Goal: Information Seeking & Learning: Learn about a topic

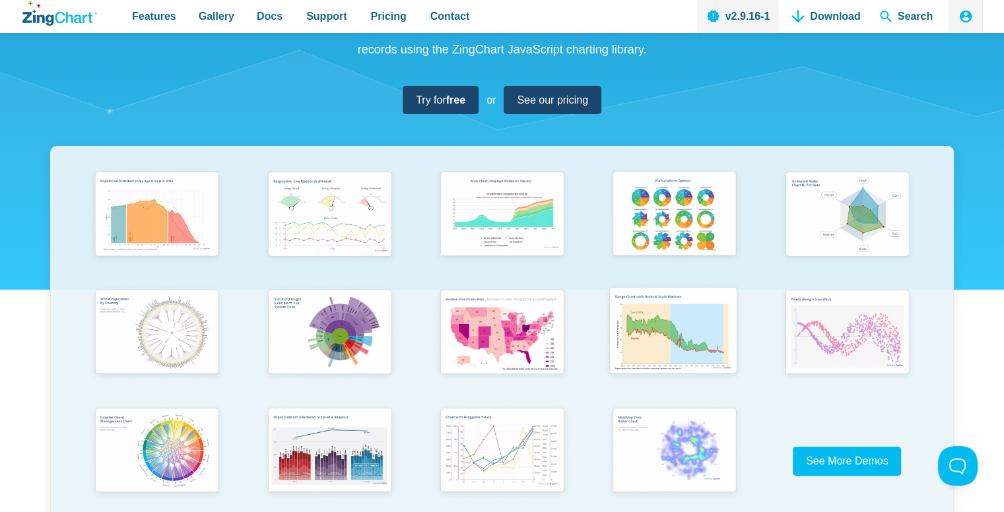
scroll to position [158, 0]
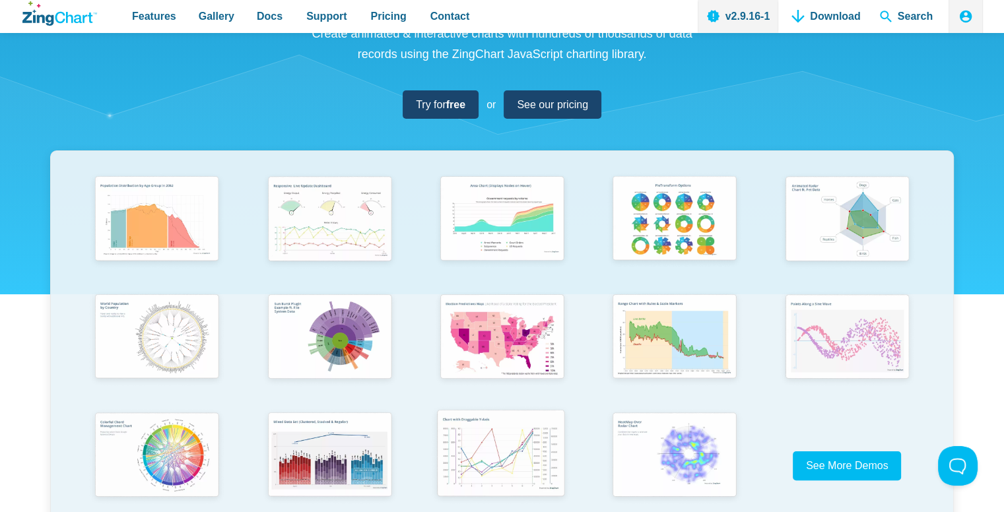
click at [465, 453] on img "App Content" at bounding box center [501, 455] width 142 height 102
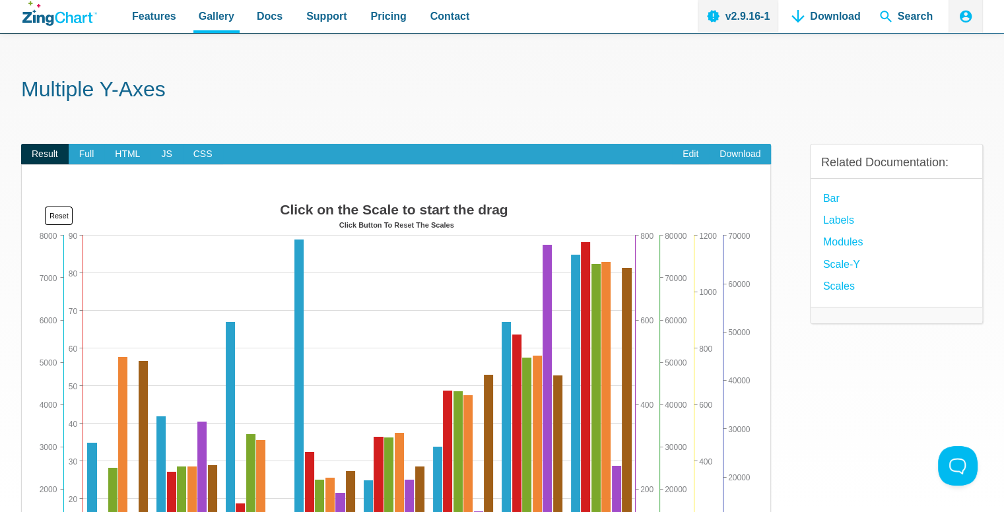
scroll to position [26, 0]
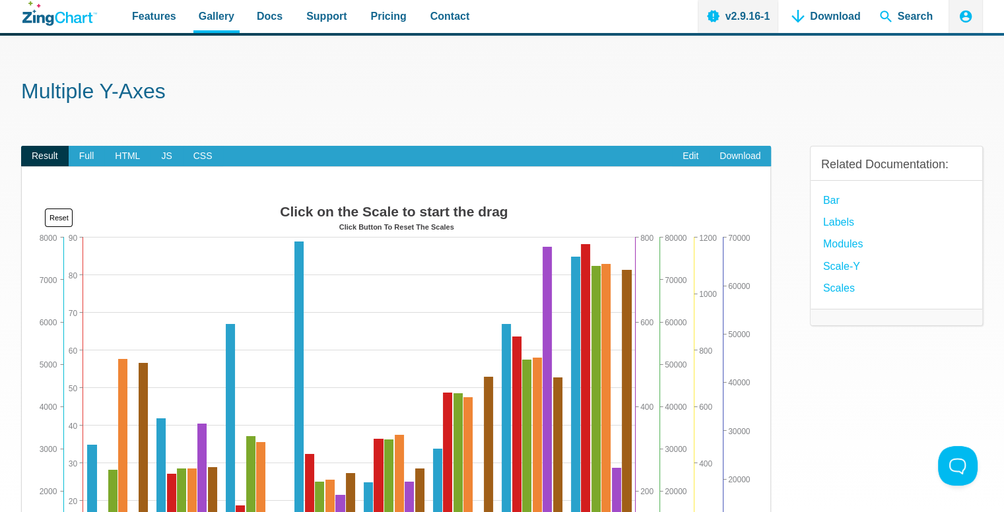
click at [401, 242] on img "App Content" at bounding box center [396, 397] width 723 height 396
drag, startPoint x: 549, startPoint y: 281, endPoint x: 551, endPoint y: 291, distance: 10.7
drag, startPoint x: 551, startPoint y: 291, endPoint x: 549, endPoint y: 240, distance: 51.5
click at [549, 240] on div "Click on the Scale to start the drag Click Button To Reset The Scales 0 7 1 2 3…" at bounding box center [396, 397] width 723 height 396
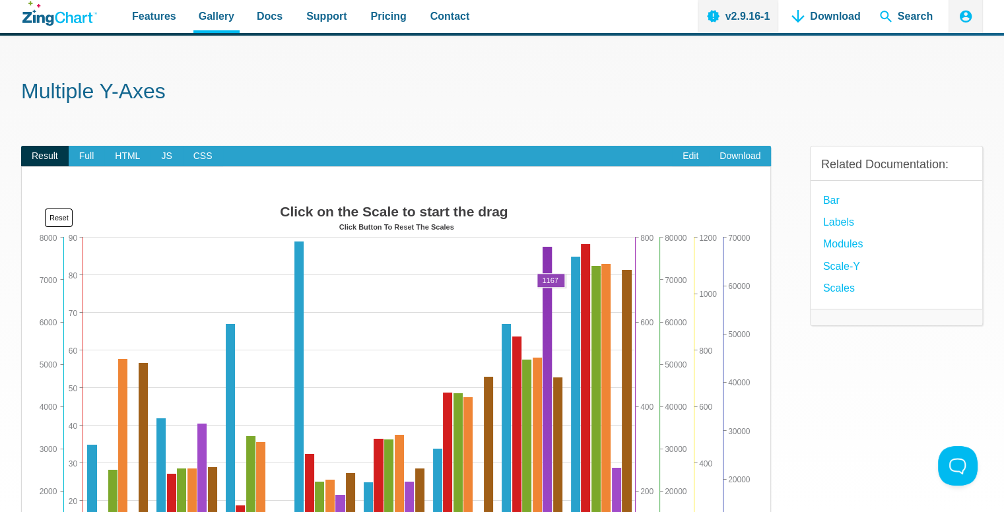
drag, startPoint x: 549, startPoint y: 258, endPoint x: 551, endPoint y: 303, distance: 44.9
drag, startPoint x: 551, startPoint y: 303, endPoint x: 725, endPoint y: 312, distance: 173.9
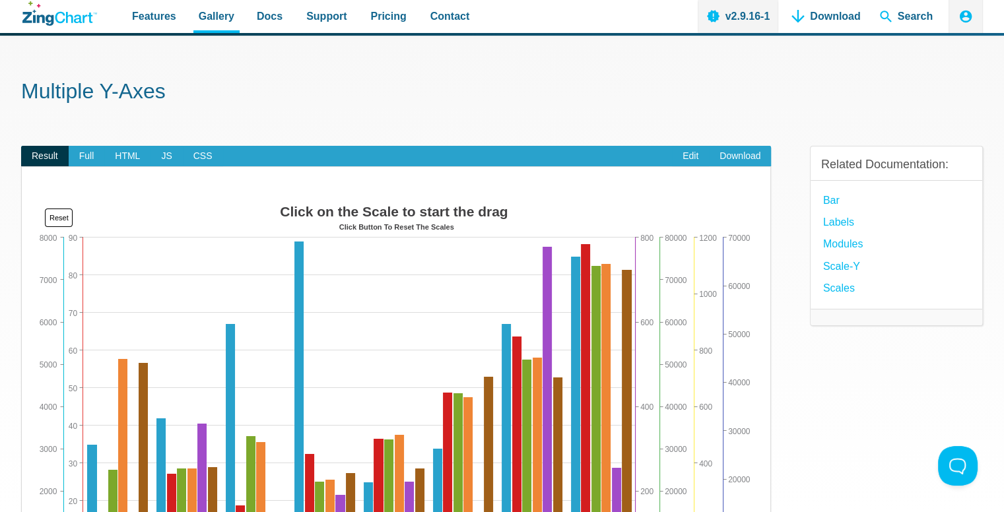
click at [725, 312] on div "Click on the Scale to start the drag Click Button To Reset The Scales 0 7 1 2 3…" at bounding box center [396, 397] width 723 height 396
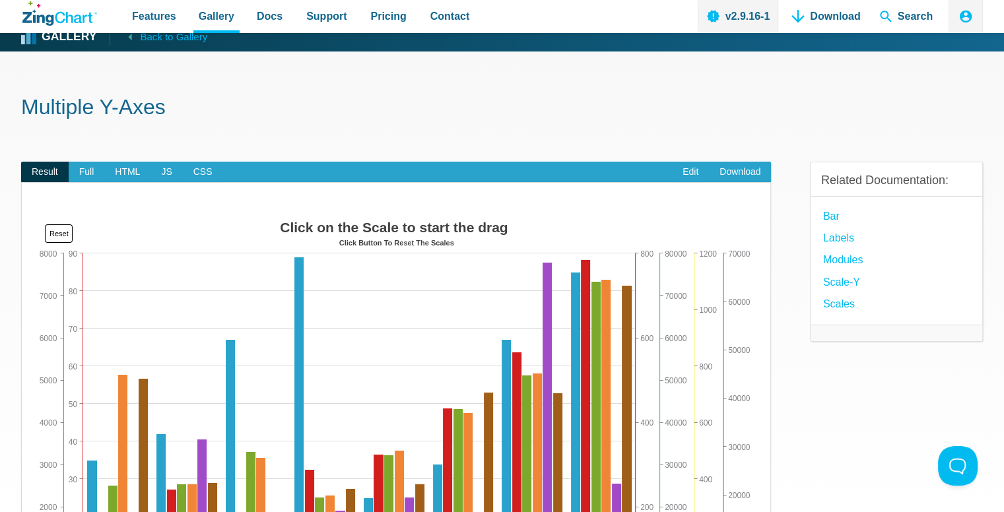
scroll to position [10, 0]
